Goal: Check status: Check status

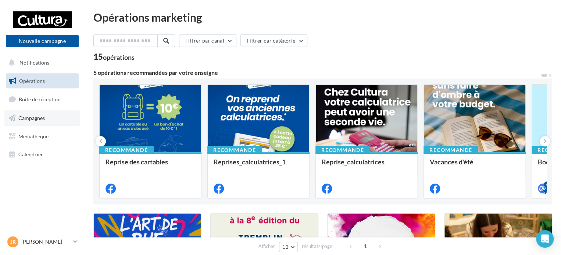
drag, startPoint x: 269, startPoint y: 40, endPoint x: 33, endPoint y: 119, distance: 248.8
click at [33, 119] on span "Campagnes" at bounding box center [31, 118] width 26 height 6
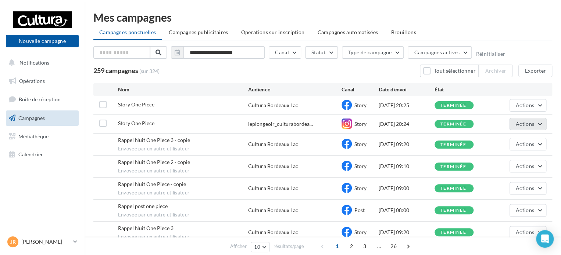
click at [533, 120] on button "Actions" at bounding box center [527, 124] width 37 height 12
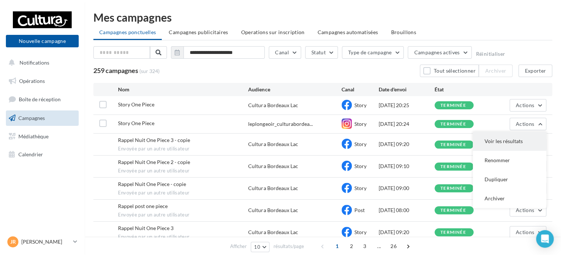
click at [508, 141] on button "Voir les résultats" at bounding box center [510, 141] width 74 height 19
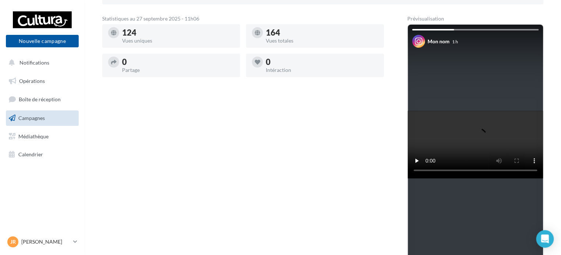
scroll to position [74, 0]
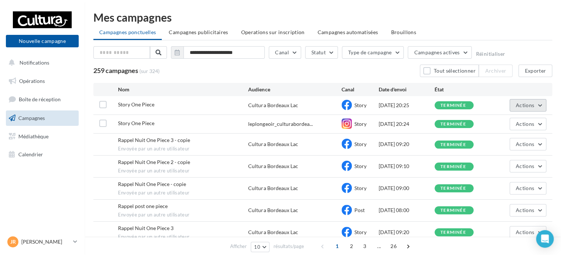
click at [544, 103] on button "Actions" at bounding box center [527, 105] width 37 height 12
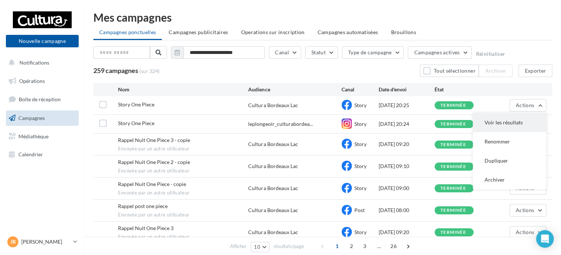
click at [509, 119] on button "Voir les résultats" at bounding box center [510, 122] width 74 height 19
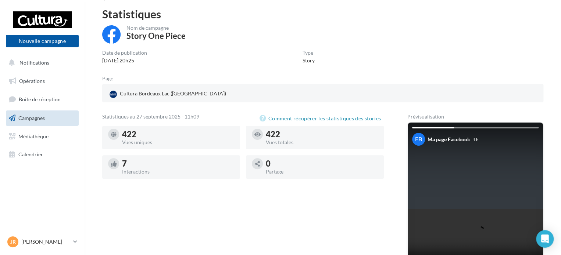
scroll to position [37, 0]
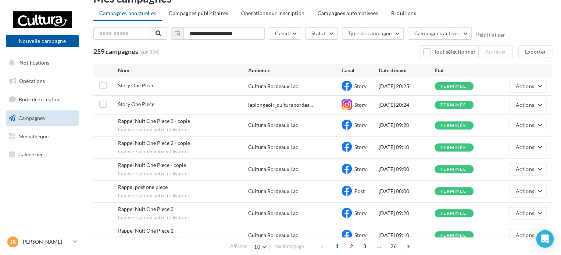
scroll to position [37, 0]
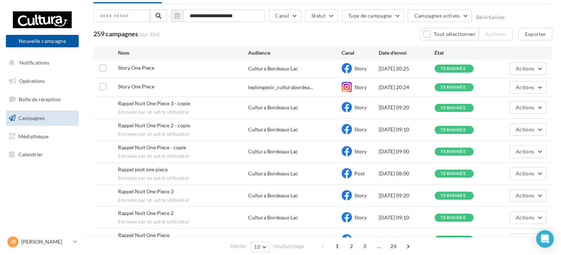
click at [548, 110] on div "Rappel Nuit One Piece 3 - copie Envoyée par un autre utilisateur Cultura Bordea…" at bounding box center [322, 108] width 459 height 22
click at [537, 109] on button "Actions" at bounding box center [527, 107] width 37 height 12
click at [512, 125] on button "Voir les résultats" at bounding box center [510, 124] width 74 height 19
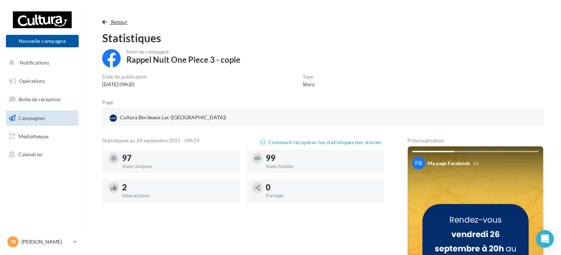
click at [118, 22] on span "Retour" at bounding box center [119, 22] width 17 height 6
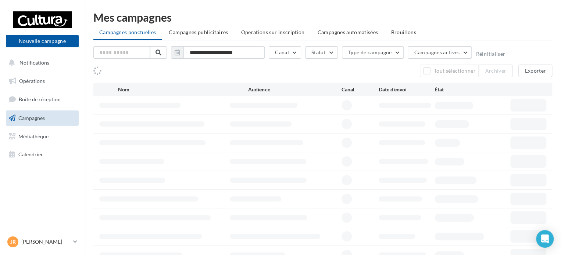
scroll to position [37, 0]
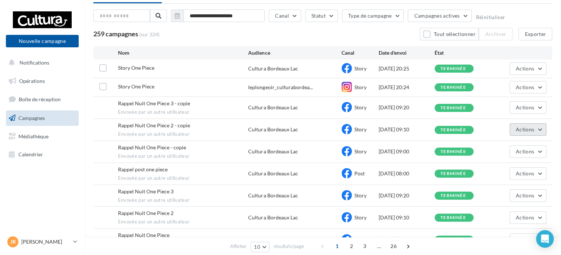
click at [536, 128] on button "Actions" at bounding box center [527, 130] width 37 height 12
click at [525, 148] on button "Voir les résultats" at bounding box center [510, 146] width 74 height 19
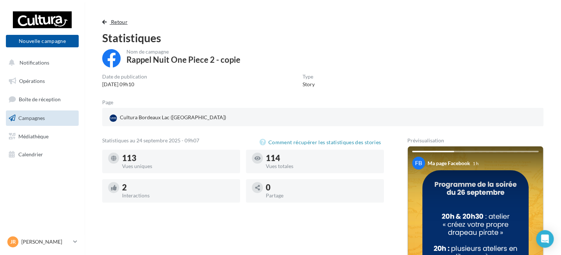
click at [111, 22] on span "Retour" at bounding box center [119, 22] width 17 height 6
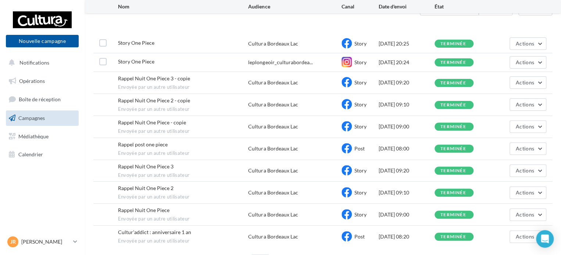
scroll to position [104, 0]
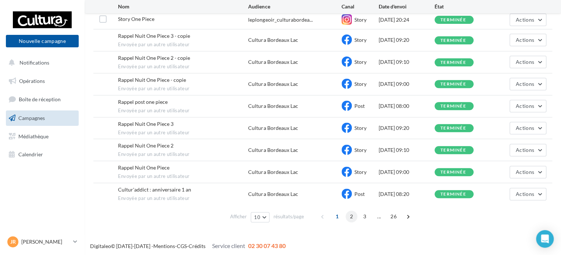
click at [346, 217] on span "2" at bounding box center [352, 217] width 12 height 12
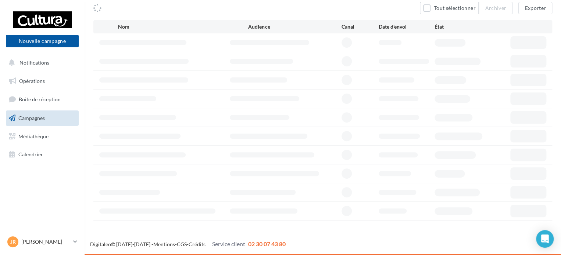
scroll to position [62, 0]
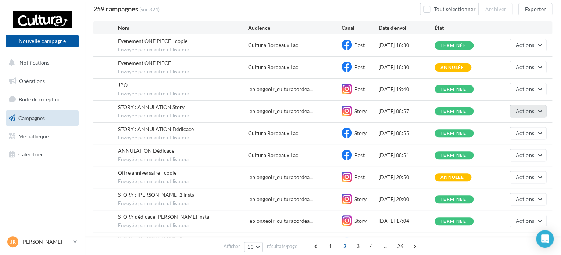
click at [529, 108] on span "Actions" at bounding box center [525, 111] width 18 height 6
click at [509, 125] on button "Voir les résultats" at bounding box center [510, 128] width 74 height 19
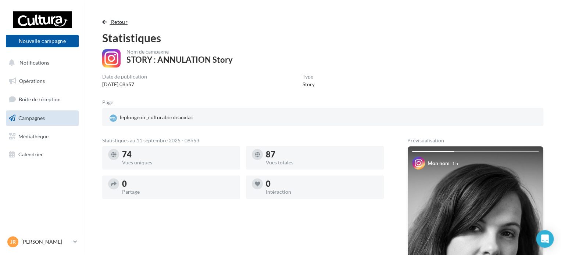
click at [123, 22] on span "Retour" at bounding box center [119, 22] width 17 height 6
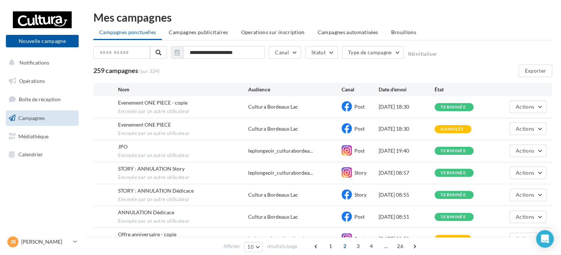
scroll to position [62, 0]
